Goal: Task Accomplishment & Management: Manage account settings

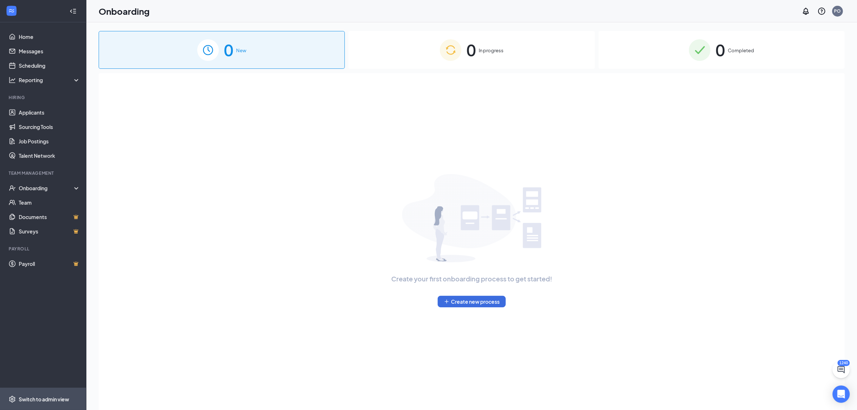
click at [33, 399] on div "Switch to admin view" at bounding box center [44, 398] width 50 height 7
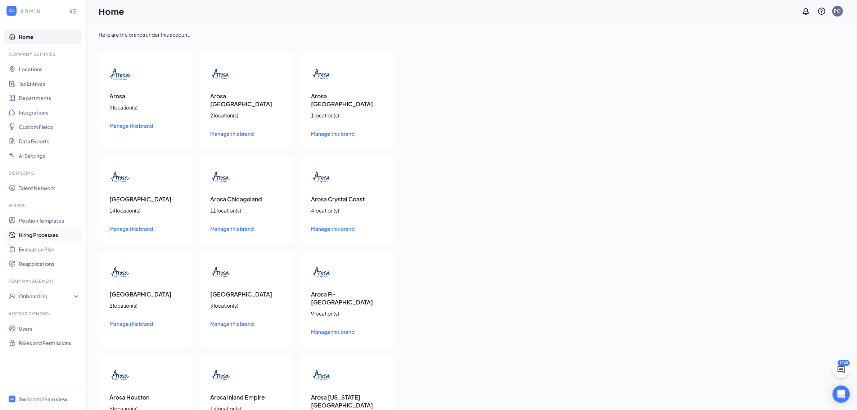
click at [42, 232] on link "Hiring Processes" at bounding box center [50, 235] width 62 height 14
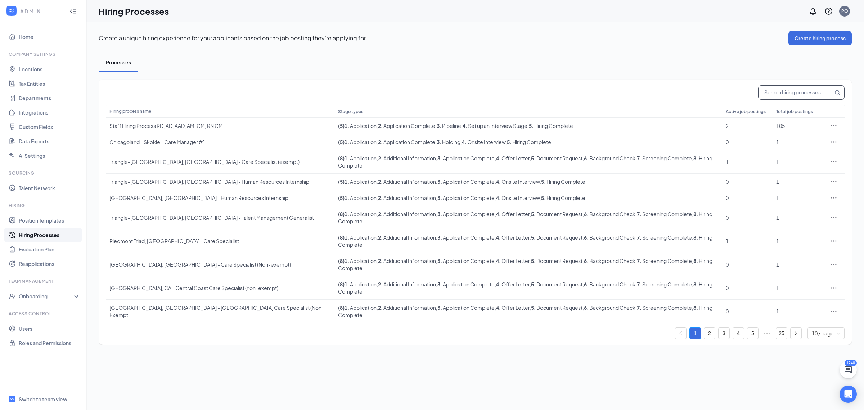
click at [768, 94] on input "text" at bounding box center [796, 93] width 75 height 14
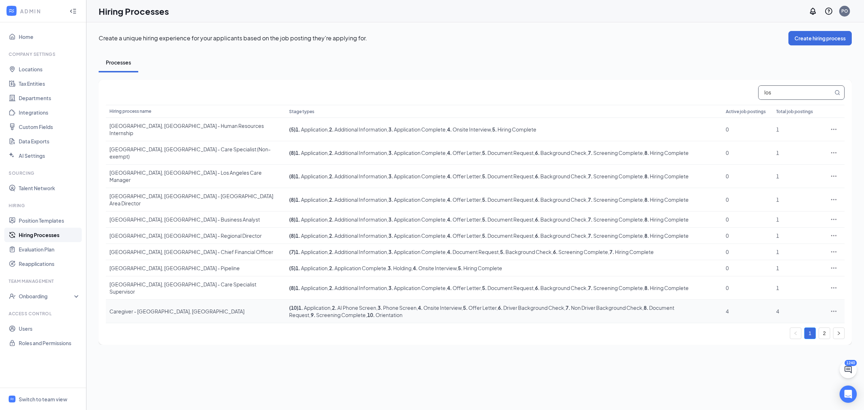
type input "los"
click at [834, 307] on icon "Ellipses" at bounding box center [833, 310] width 7 height 7
click at [771, 303] on span "Edit" at bounding box center [774, 305] width 9 height 6
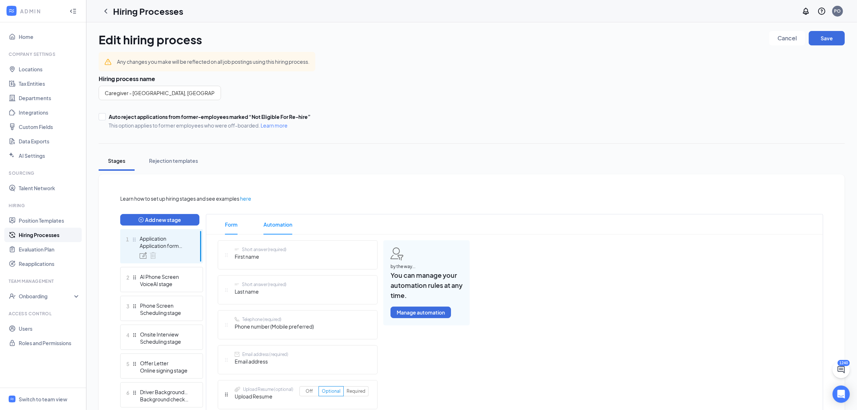
click at [278, 224] on span "Automation" at bounding box center [278, 224] width 29 height 20
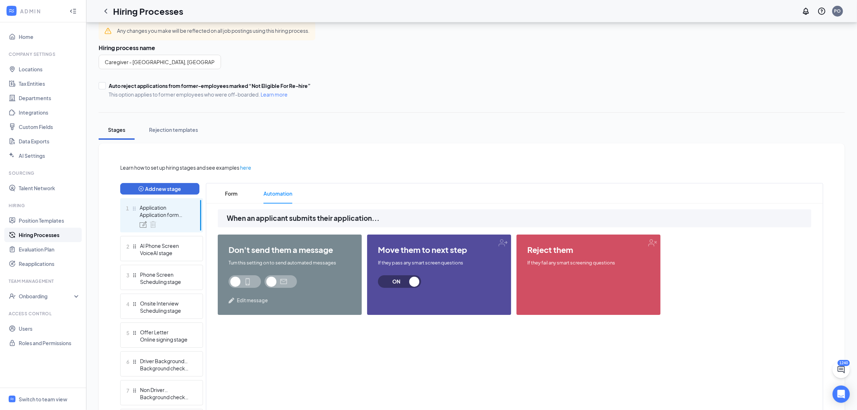
scroll to position [45, 0]
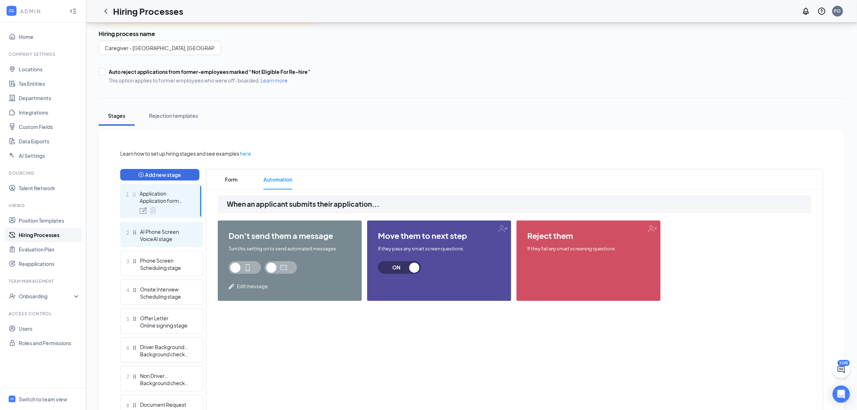
click at [176, 236] on div "VoiceAI stage" at bounding box center [166, 238] width 53 height 7
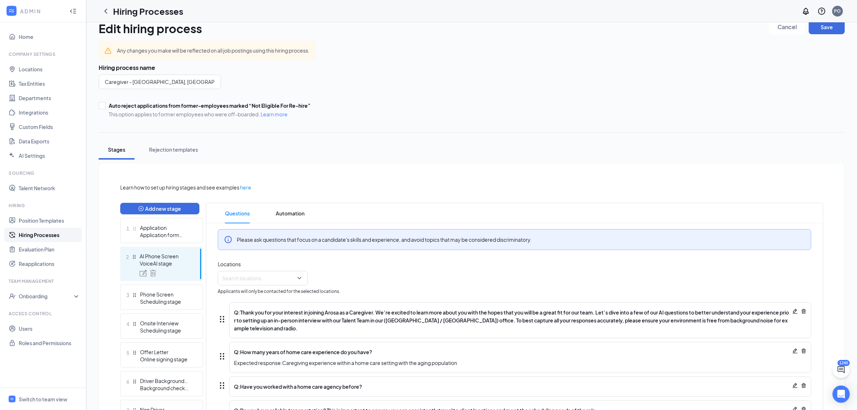
scroll to position [45, 0]
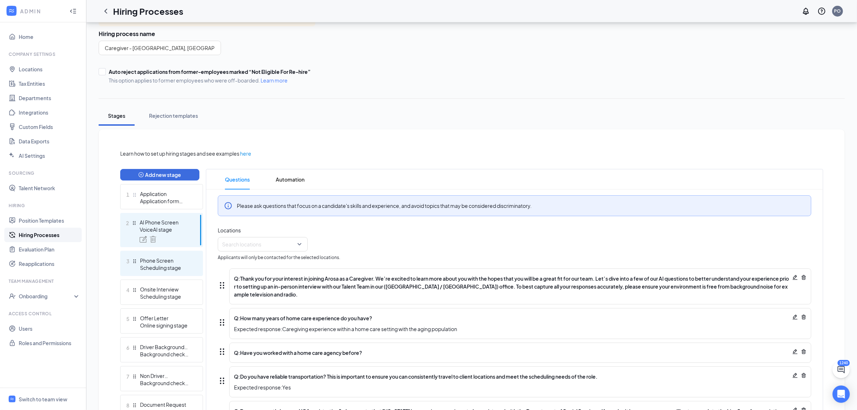
click at [177, 262] on div "Phone Screen" at bounding box center [166, 260] width 53 height 7
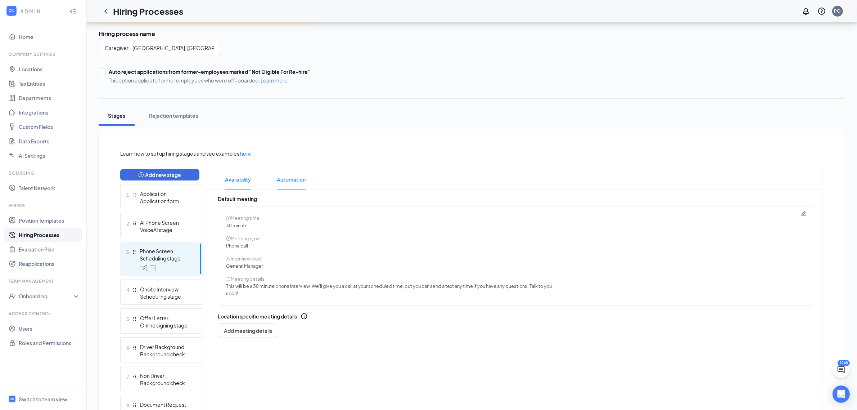
click at [284, 184] on span "Automation" at bounding box center [291, 179] width 29 height 20
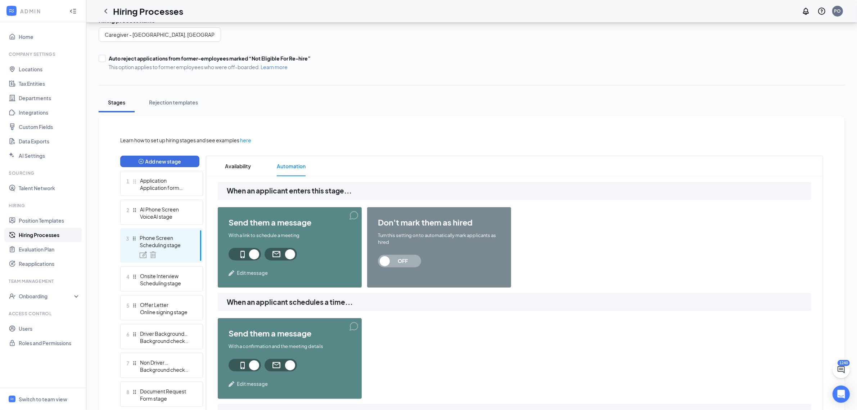
scroll to position [45, 0]
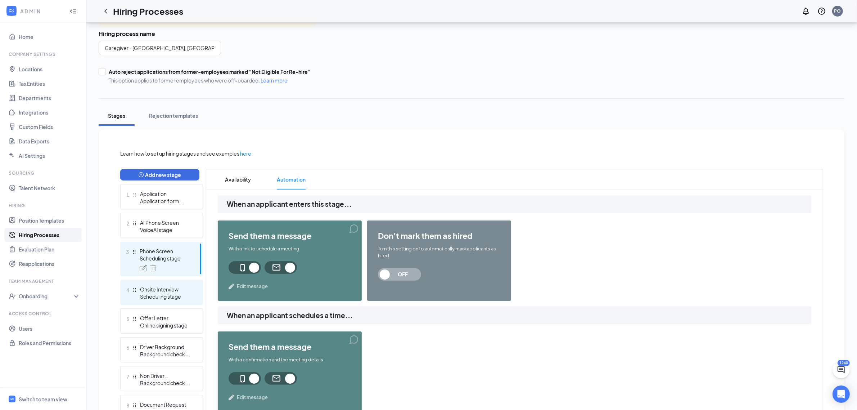
click at [170, 293] on div "Scheduling stage" at bounding box center [166, 296] width 53 height 7
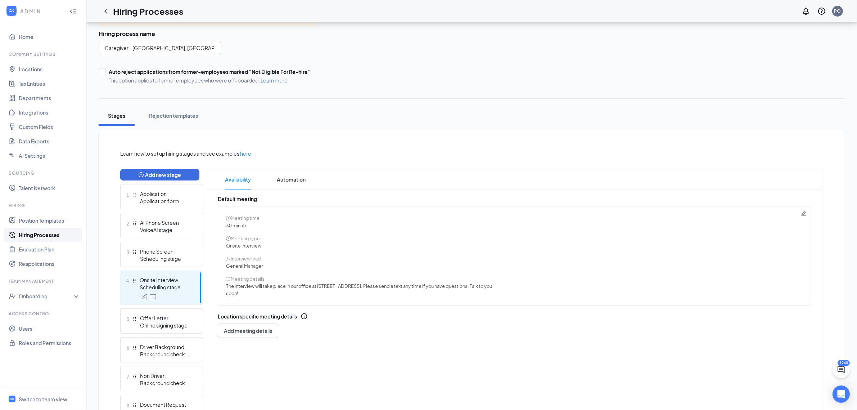
click at [806, 213] on icon "Pencil" at bounding box center [804, 214] width 6 height 6
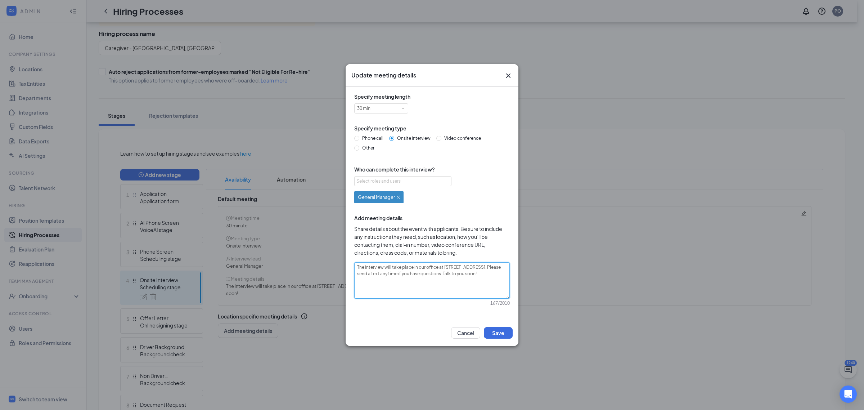
drag, startPoint x: 413, startPoint y: 267, endPoint x: 397, endPoint y: 274, distance: 17.7
click at [397, 274] on textarea "The interview will take place in our office at [STREET_ADDRESS]. Please send a …" at bounding box center [432, 280] width 156 height 36
type textarea "The interview will take place v. Please send a text any time if you have questi…"
type textarea "The interview will take place vi. Please send a text any time if you have quest…"
type textarea "The interview will take place vir. Please send a text any time if you have ques…"
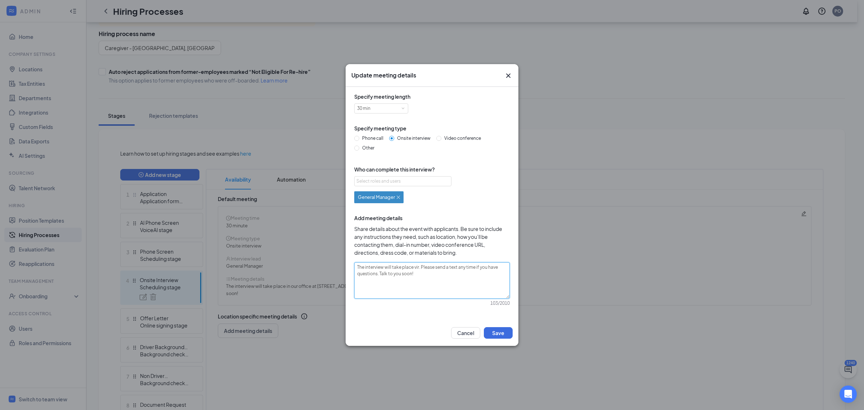
type textarea "The interview will take place virt. Please send a text any time if you have que…"
type textarea "The interview will take place virtu. Please send a text any time if you have qu…"
type textarea "The interview will take place virtua. Please send a text any time if you have q…"
type textarea "The interview will take place virtual. Please send a text any time if you have …"
type textarea "The interview will take place virtuall. Please send a text any time if you have…"
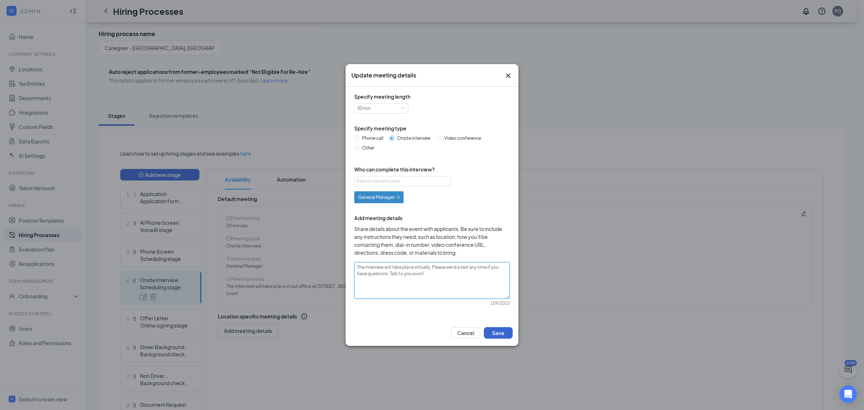
type textarea "The interview will take place virtually. Please send a text any time if you hav…"
click at [508, 331] on button "Save" at bounding box center [498, 333] width 29 height 12
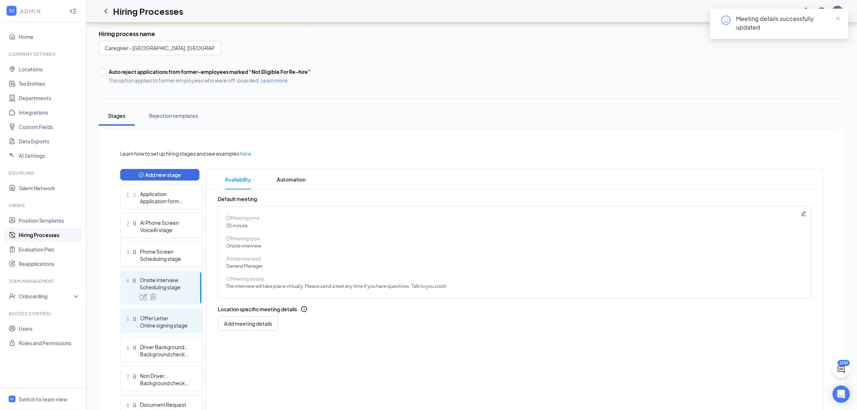
click at [188, 316] on div "Offer Letter" at bounding box center [166, 317] width 53 height 7
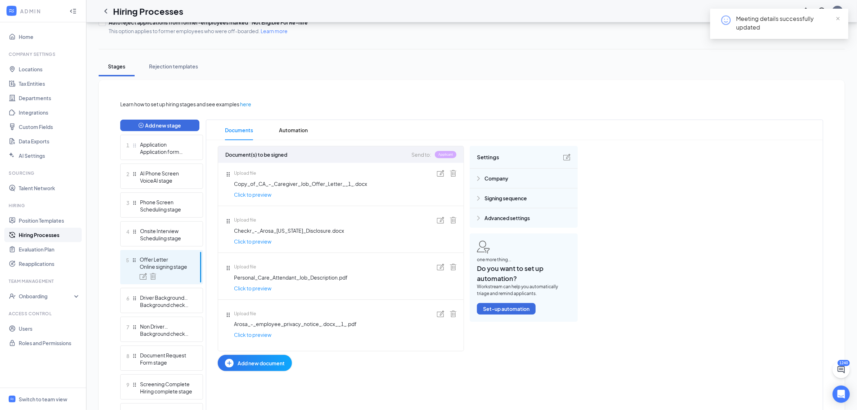
scroll to position [146, 0]
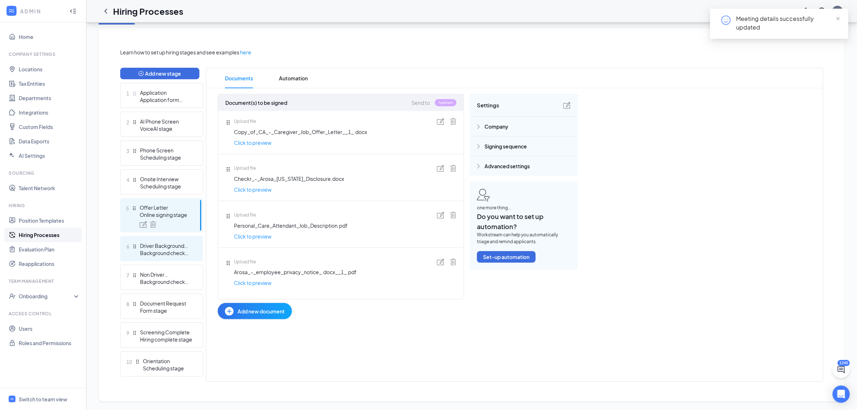
click at [173, 246] on div "Driver Background Check" at bounding box center [166, 245] width 53 height 7
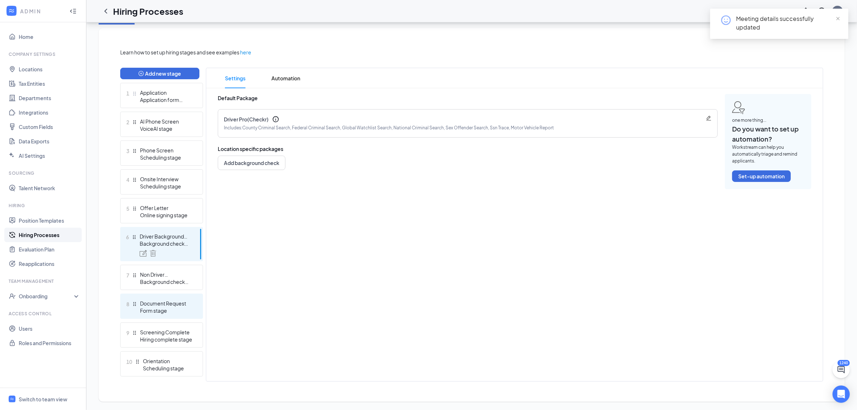
click at [176, 302] on div "Document Request" at bounding box center [166, 303] width 53 height 7
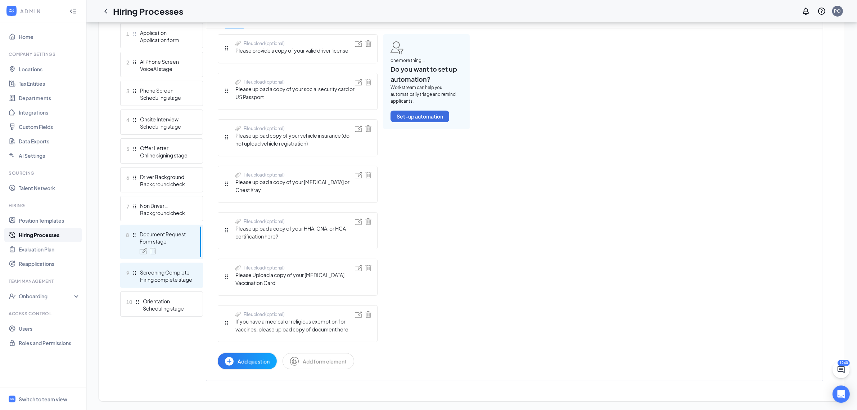
click at [169, 276] on div "Hiring complete stage" at bounding box center [166, 279] width 53 height 7
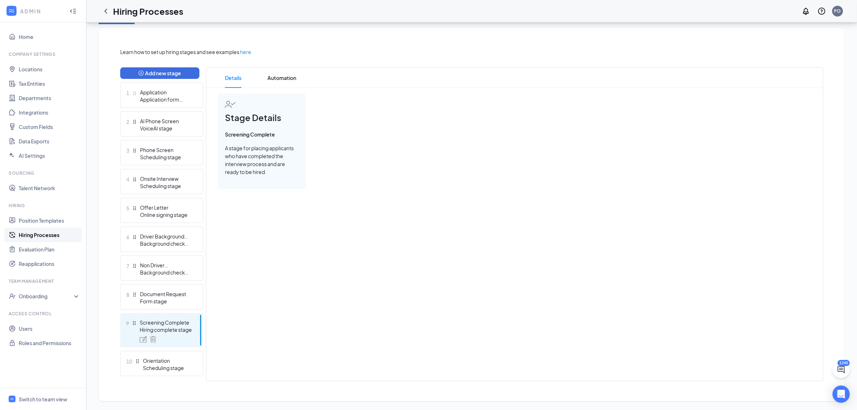
scroll to position [146, 0]
click at [171, 359] on div "Orientation" at bounding box center [169, 360] width 53 height 7
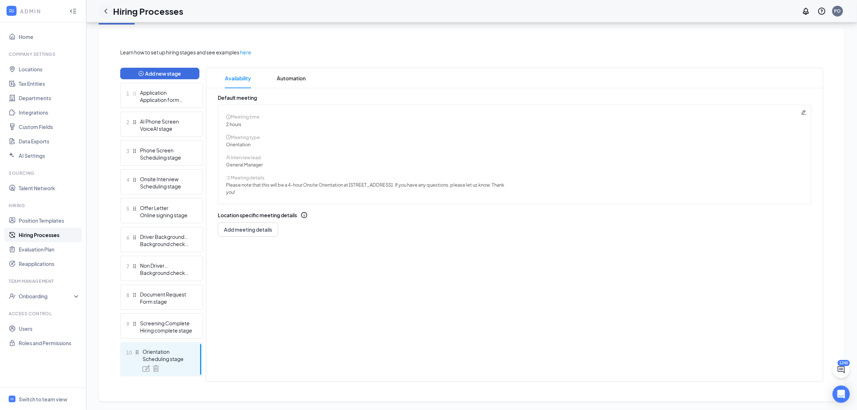
click at [108, 12] on icon "ChevronLeft" at bounding box center [106, 11] width 9 height 9
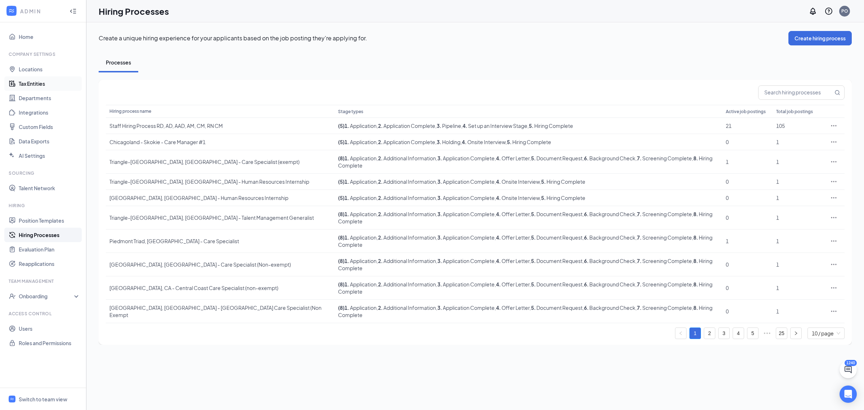
click at [35, 87] on link "Tax Entities" at bounding box center [50, 83] width 62 height 14
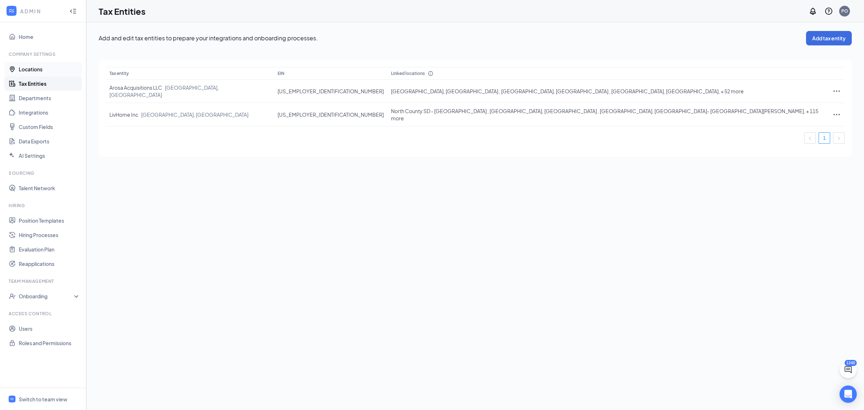
click at [33, 70] on link "Locations" at bounding box center [50, 69] width 62 height 14
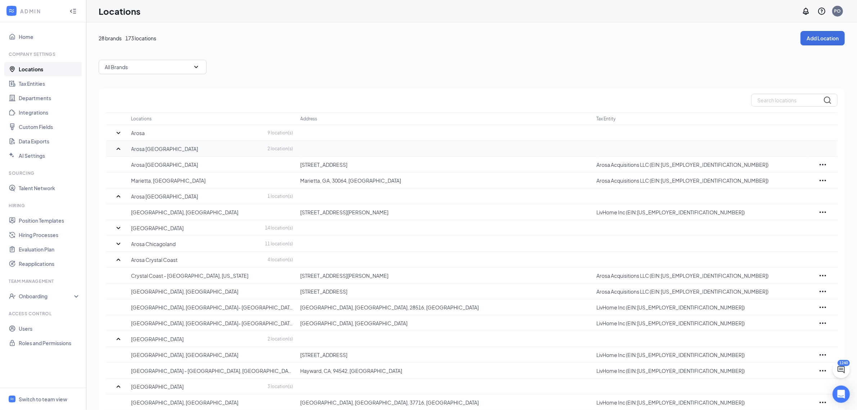
click at [117, 150] on icon "SmallChevronUp" at bounding box center [118, 148] width 9 height 9
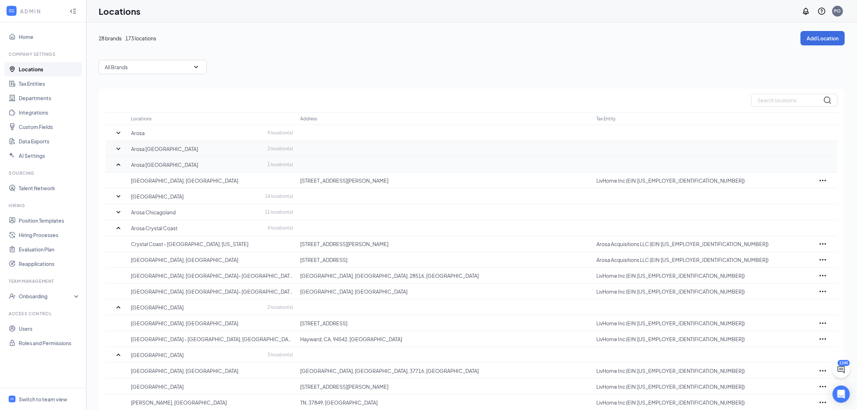
click at [117, 163] on icon "SmallChevronUp" at bounding box center [118, 164] width 9 height 9
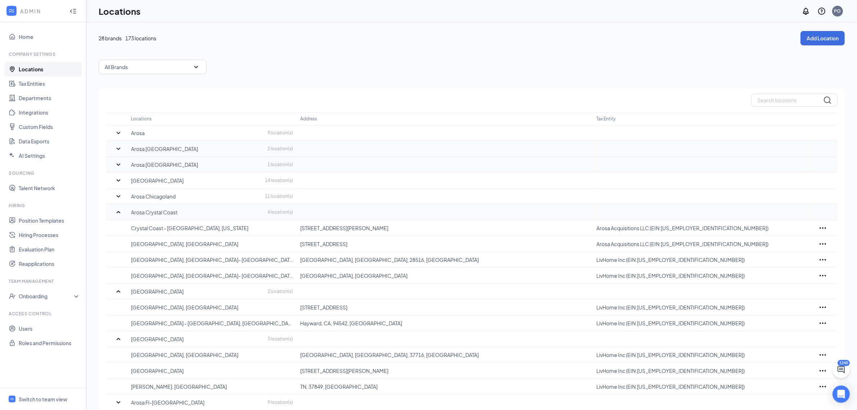
click at [117, 212] on icon "SmallChevronUp" at bounding box center [119, 212] width 4 height 2
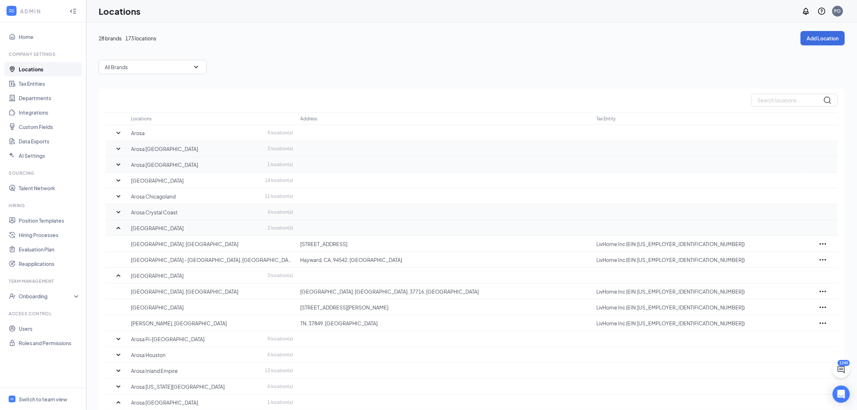
click at [117, 225] on icon "SmallChevronUp" at bounding box center [118, 228] width 9 height 9
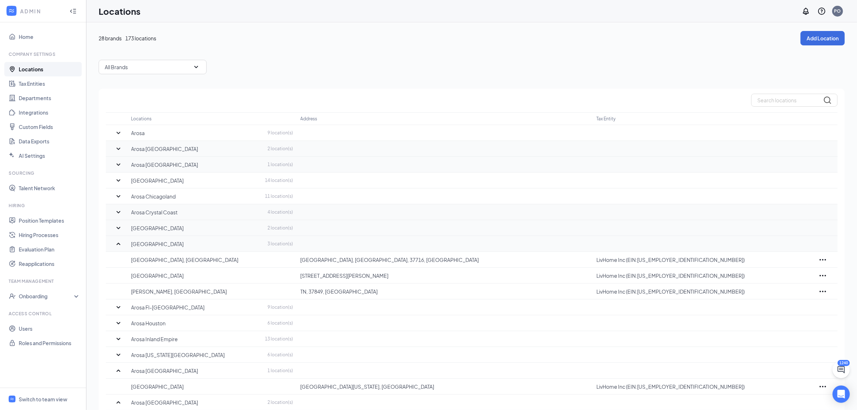
click at [119, 243] on icon "SmallChevronUp" at bounding box center [119, 243] width 4 height 2
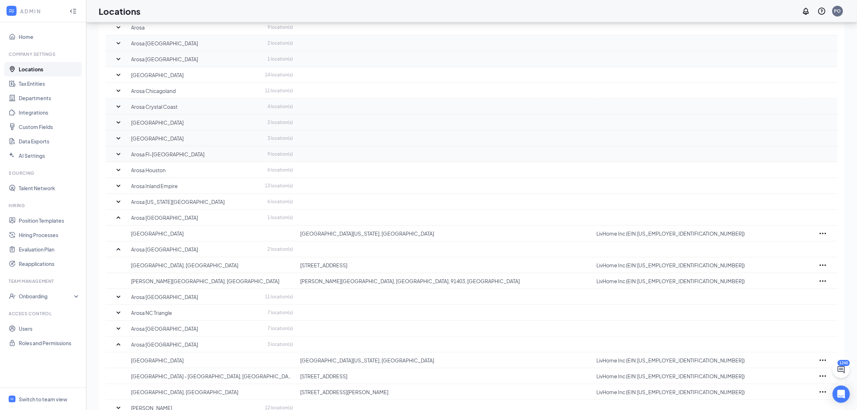
scroll to position [135, 0]
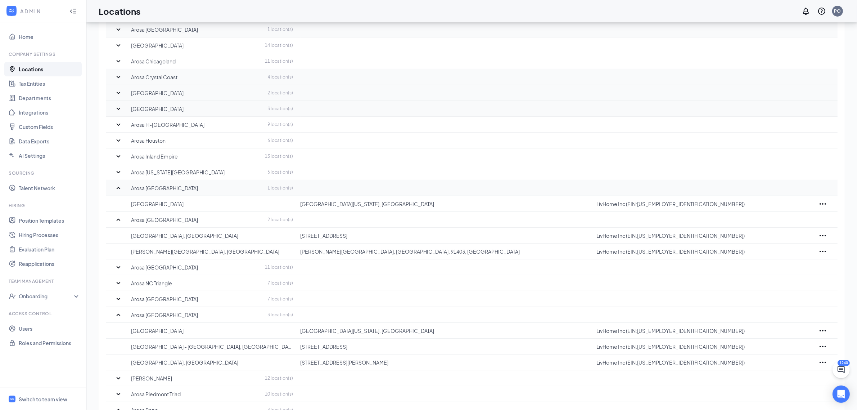
click at [117, 188] on icon "SmallChevronUp" at bounding box center [118, 188] width 9 height 9
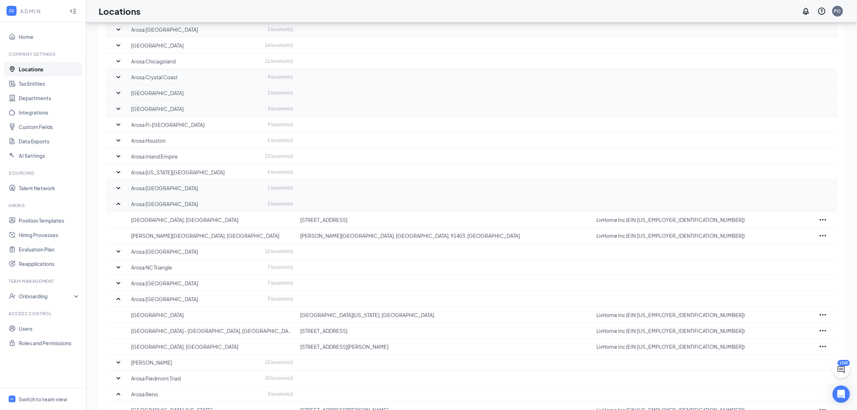
click at [118, 203] on icon "SmallChevronUp" at bounding box center [119, 203] width 4 height 2
